Goal: Information Seeking & Learning: Find specific fact

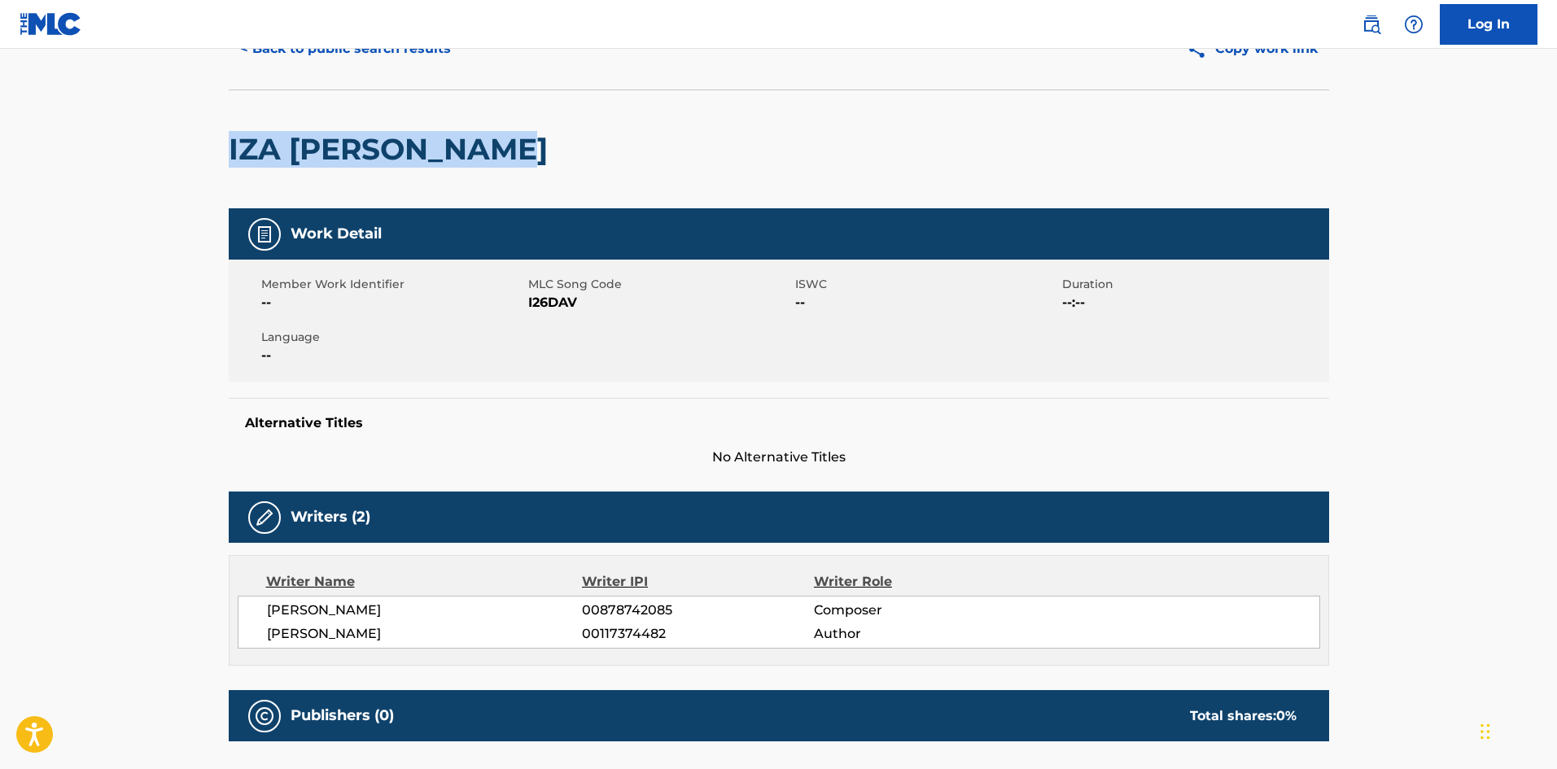
drag, startPoint x: 216, startPoint y: 148, endPoint x: 597, endPoint y: 141, distance: 380.2
click at [596, 142] on div "< Back to public search results Copy work link [PERSON_NAME] SANJOU Work Detail…" at bounding box center [778, 464] width 1139 height 913
copy h2 "IZA [PERSON_NAME]"
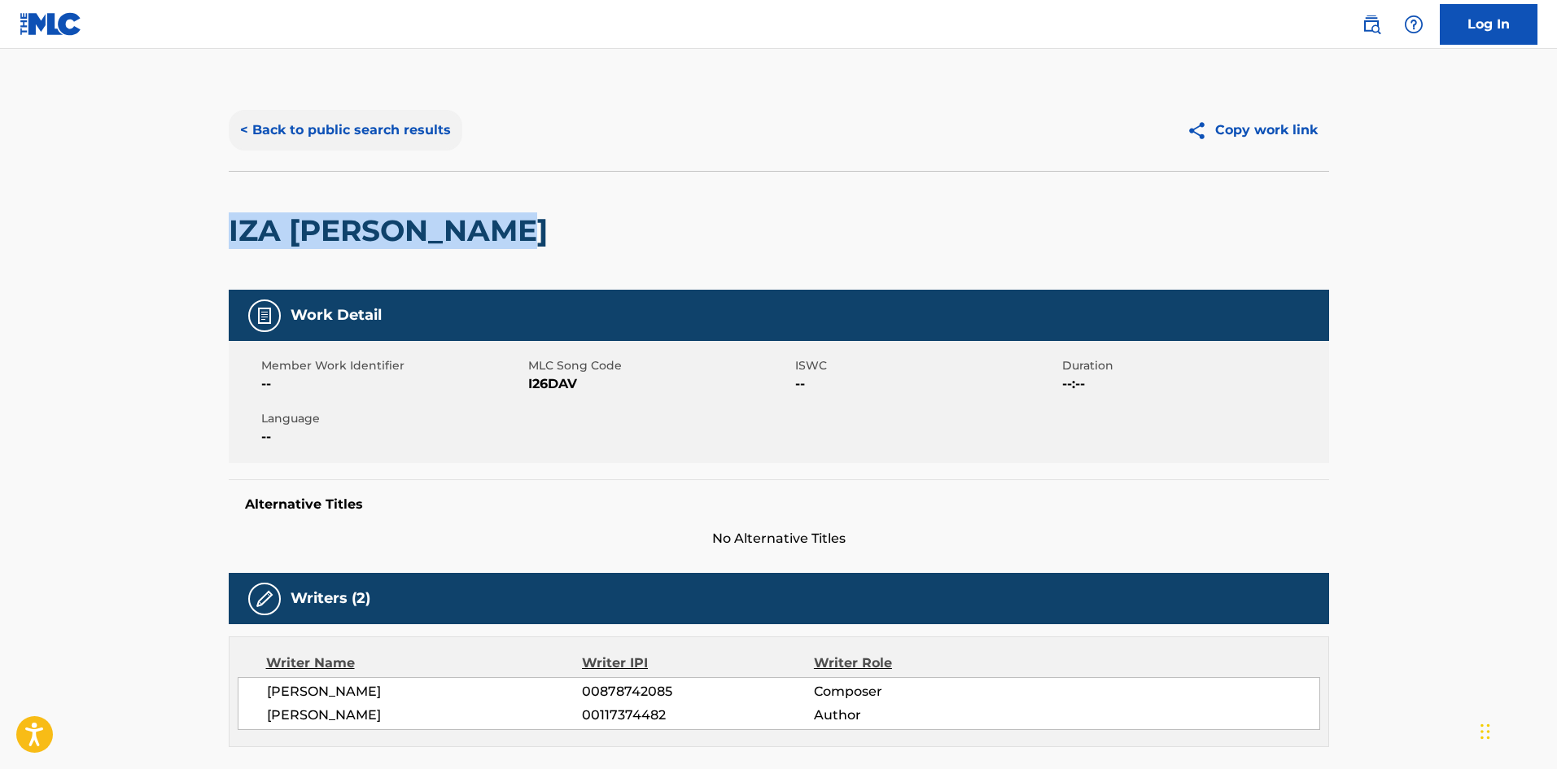
click at [318, 134] on button "< Back to public search results" at bounding box center [346, 130] width 234 height 41
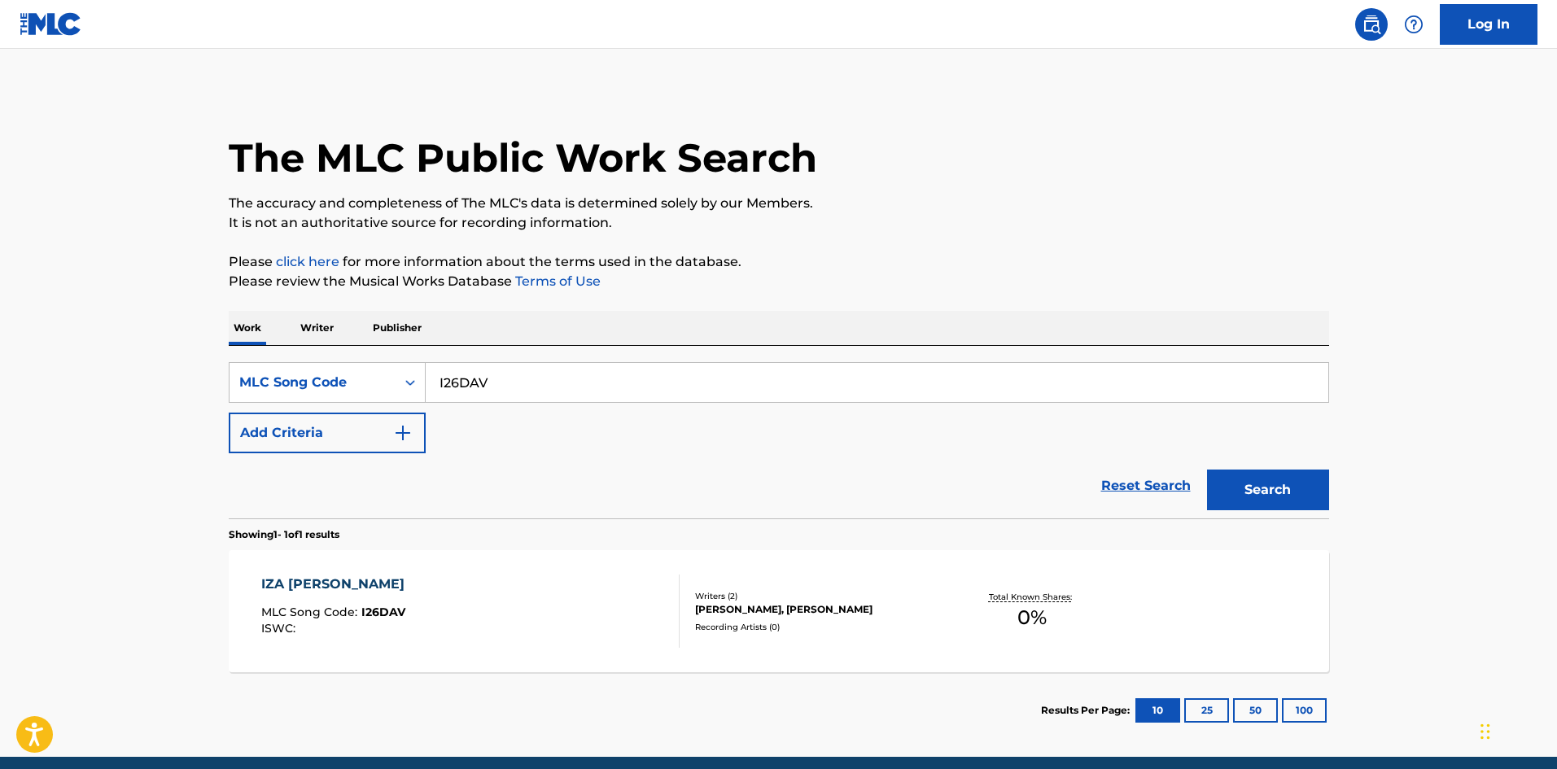
scroll to position [24, 0]
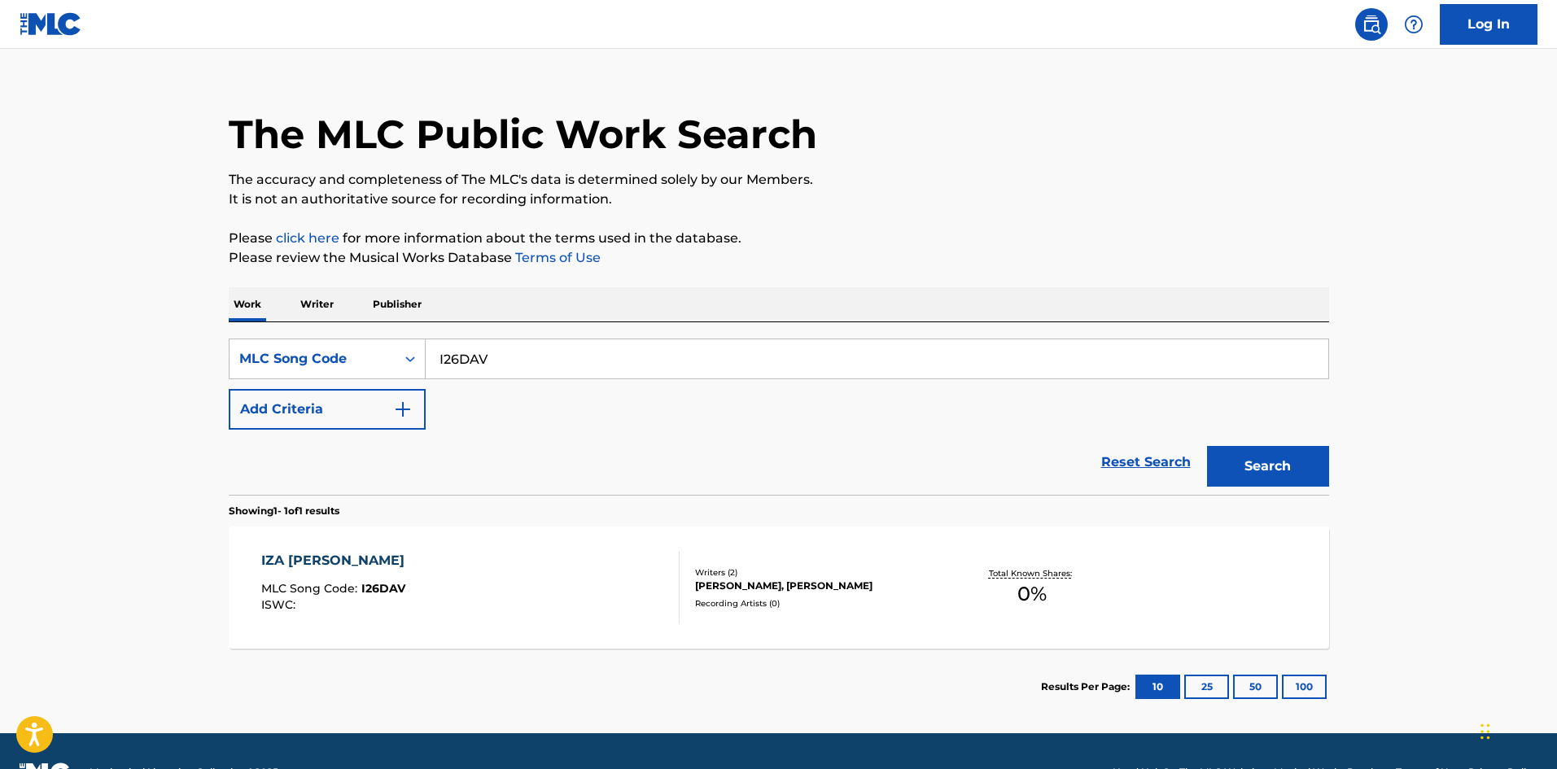
drag, startPoint x: 374, startPoint y: 321, endPoint x: 356, endPoint y: 317, distance: 19.2
click at [370, 321] on div "Work Writer Publisher SearchWithCriteriadeee76bf-ab20-4445-8ebb-d8aead0de74f ML…" at bounding box center [779, 506] width 1100 height 438
paste input "BE5IZG"
type input "BE5IZG"
click at [1270, 466] on button "Search" at bounding box center [1268, 466] width 122 height 41
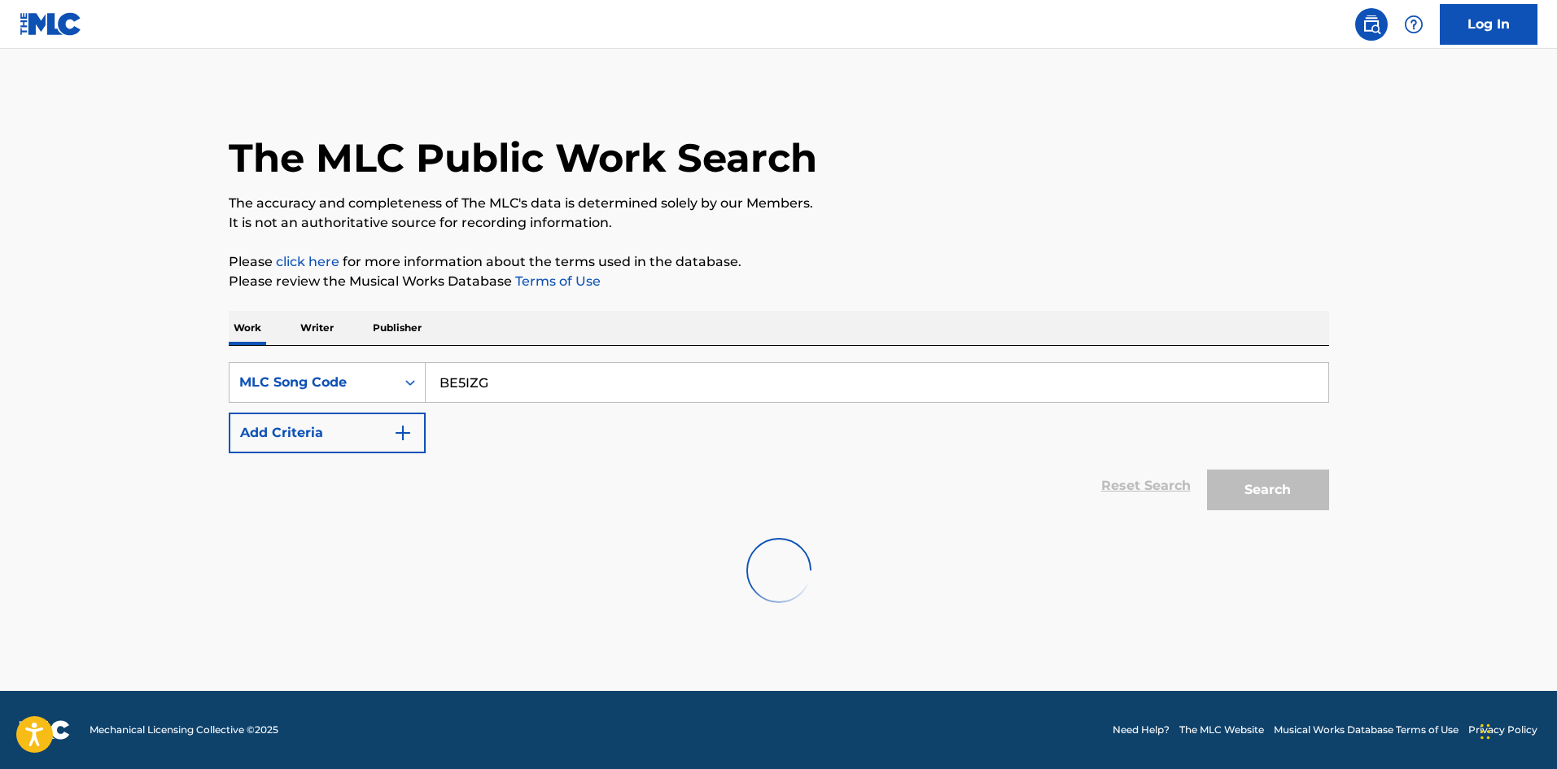
scroll to position [0, 0]
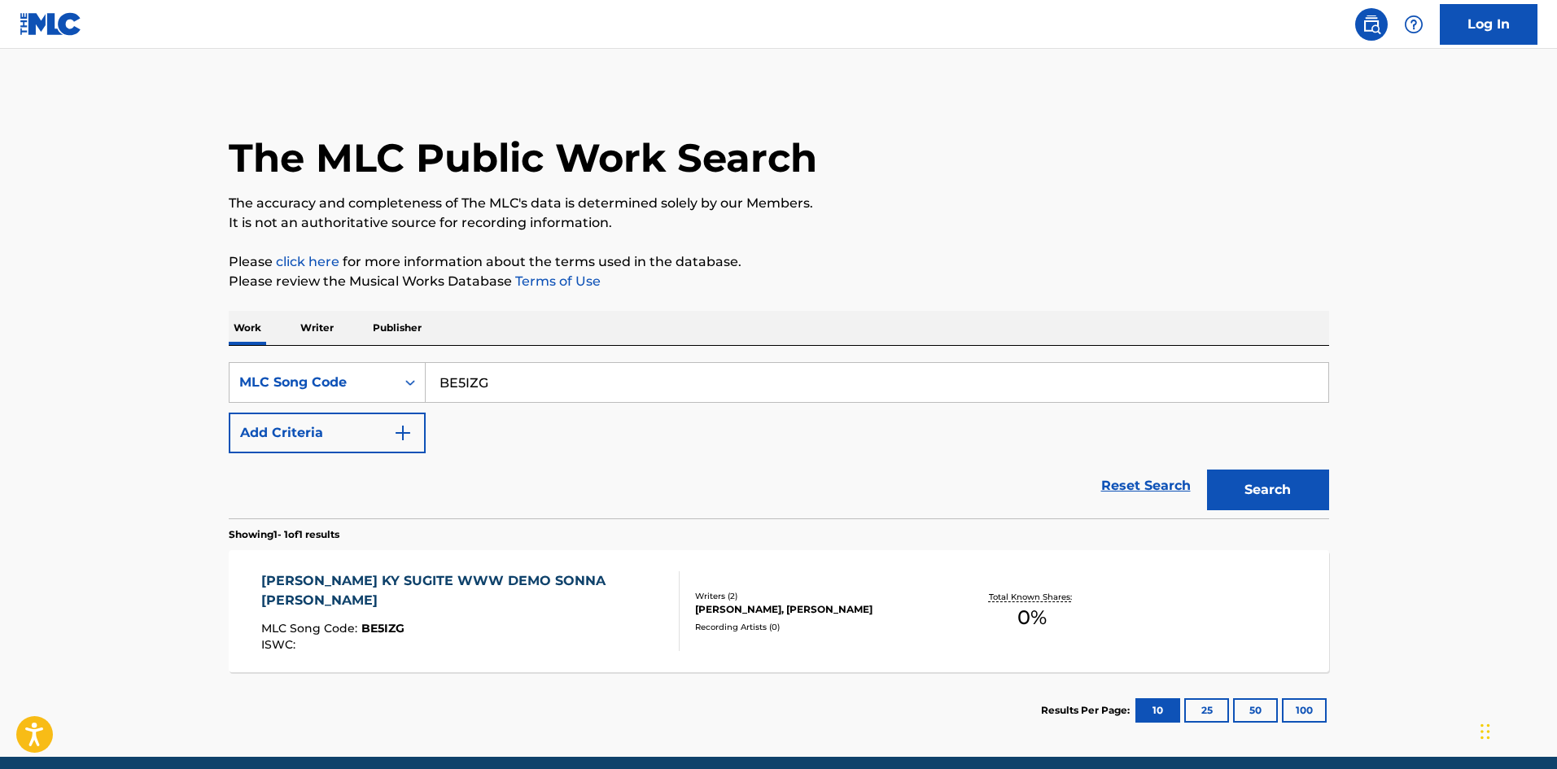
click at [495, 604] on div "[PERSON_NAME] KY SUGITE WWW DEMO SONNA KIMIGA SUKI MLC Song Code : BE5IZG ISWC :" at bounding box center [463, 611] width 405 height 80
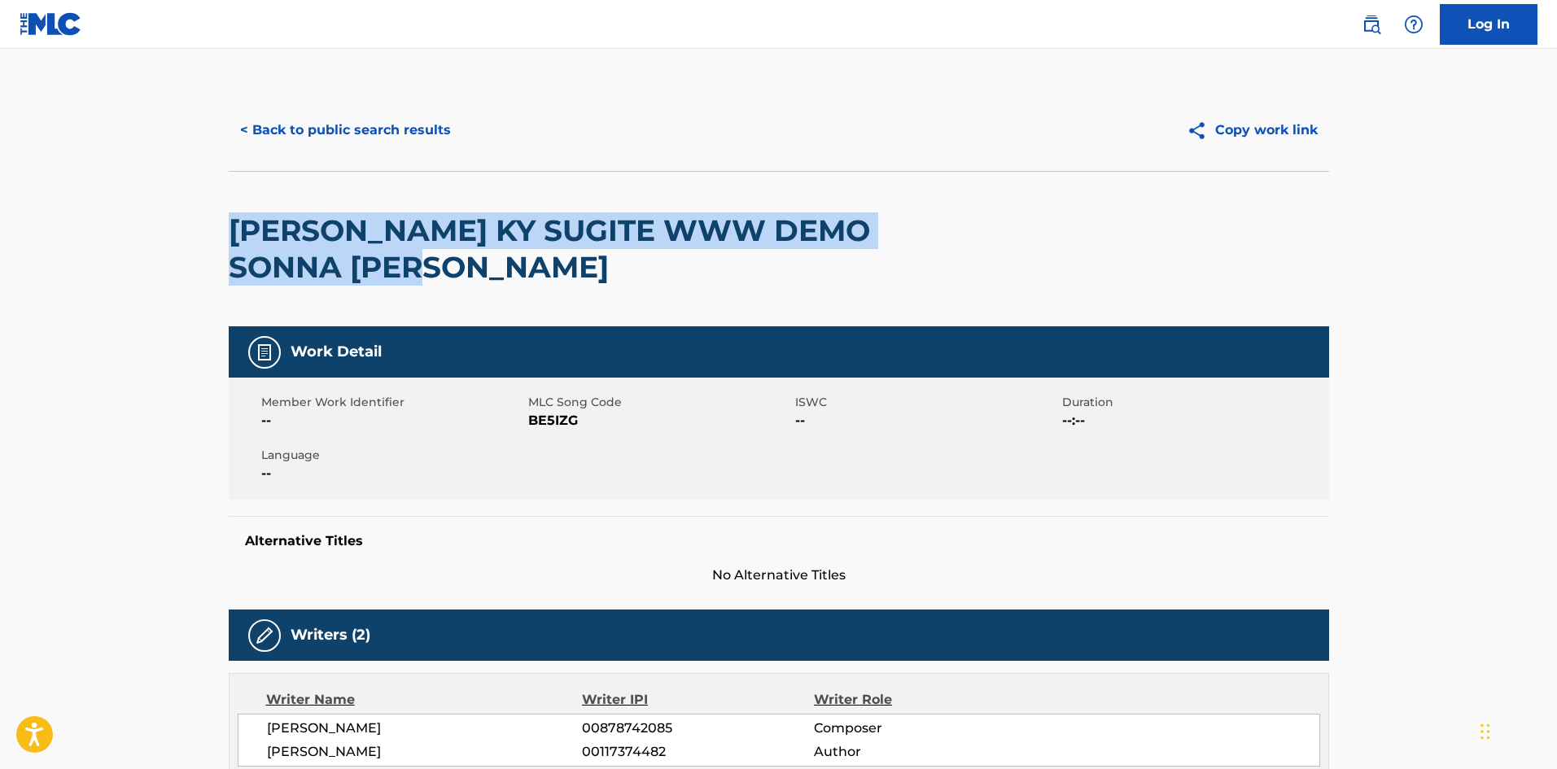
drag, startPoint x: 378, startPoint y: 266, endPoint x: 448, endPoint y: 271, distance: 70.2
click at [445, 268] on div "< Back to public search results Copy work link [PERSON_NAME] WWW DEMO SONNA [PE…" at bounding box center [778, 565] width 1139 height 950
copy h2 "[PERSON_NAME] KY SUGITE WWW DEMO SONNA [PERSON_NAME]"
